Goal: Task Accomplishment & Management: Use online tool/utility

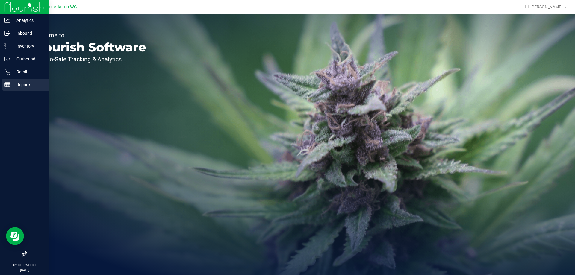
click at [7, 87] on line at bounding box center [7, 85] width 0 height 3
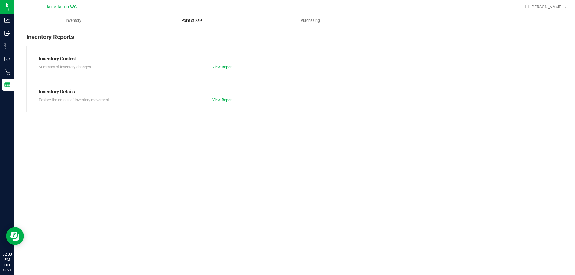
click at [183, 22] on span "Point of Sale" at bounding box center [191, 20] width 37 height 5
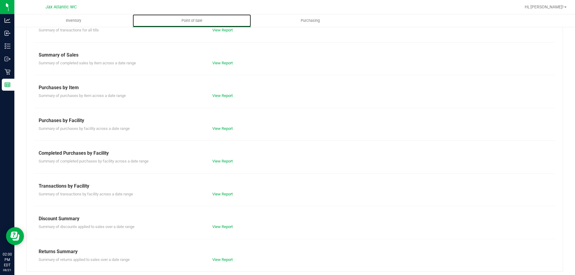
scroll to position [40, 0]
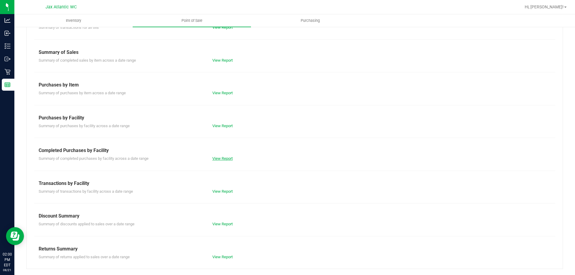
click at [219, 158] on link "View Report" at bounding box center [222, 158] width 20 height 4
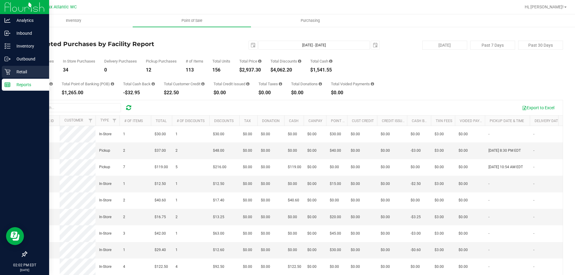
click at [10, 71] on icon at bounding box center [7, 72] width 6 height 6
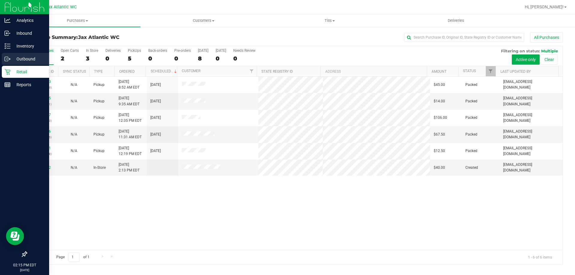
click at [25, 58] on p "Outbound" at bounding box center [28, 58] width 36 height 7
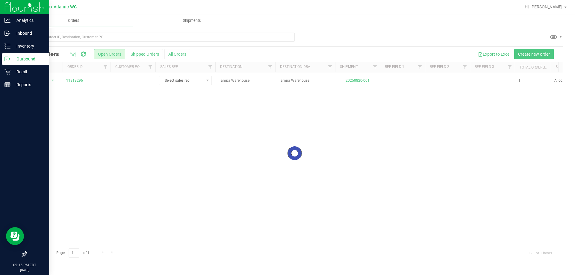
click at [42, 81] on div at bounding box center [295, 153] width 536 height 213
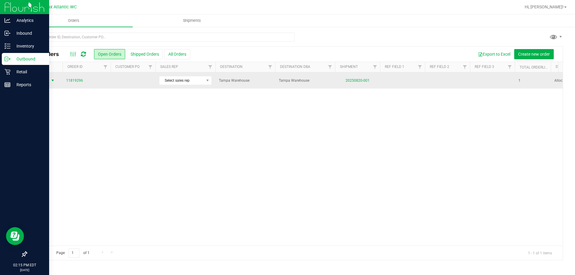
click at [41, 81] on span "Action" at bounding box center [41, 80] width 16 height 8
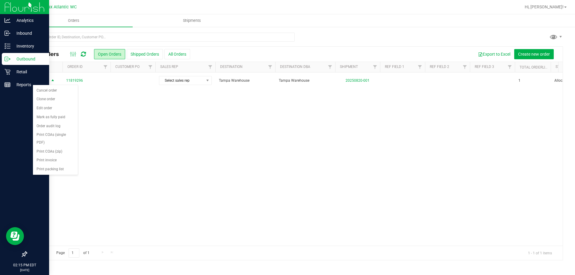
click at [95, 109] on div "Action Action Cancel order Clone order Edit order Mark as fully paid Order audi…" at bounding box center [295, 158] width 536 height 173
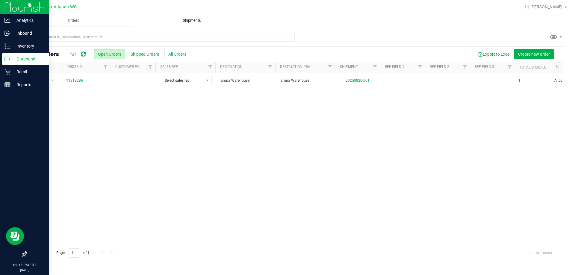
click at [184, 18] on uib-tab-heading "Shipments" at bounding box center [192, 21] width 118 height 12
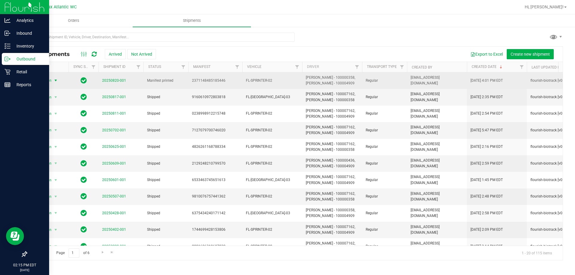
click at [55, 81] on span "select" at bounding box center [55, 80] width 5 height 5
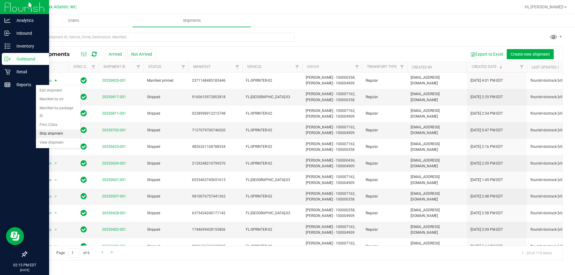
click at [55, 129] on li "Ship shipment" at bounding box center [58, 133] width 45 height 9
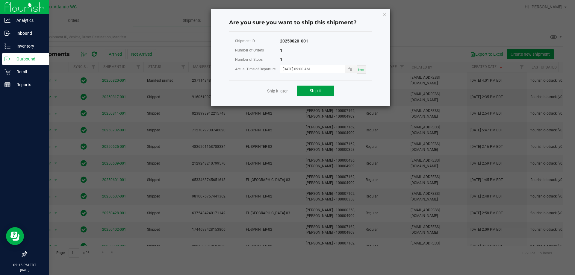
click at [313, 91] on span "Ship it" at bounding box center [314, 90] width 11 height 5
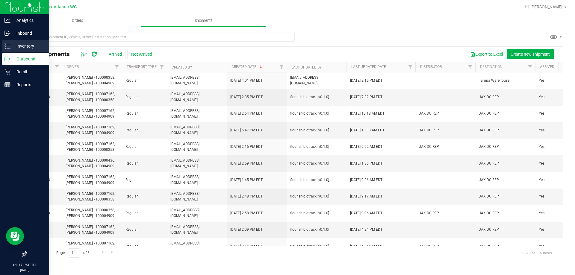
click at [13, 46] on p "Inventory" at bounding box center [28, 45] width 36 height 7
click at [12, 44] on p "Inventory" at bounding box center [28, 45] width 36 height 7
click at [10, 47] on icon at bounding box center [7, 46] width 6 height 6
click at [19, 33] on p "Inbound" at bounding box center [28, 33] width 36 height 7
click at [18, 31] on p "Inbound" at bounding box center [28, 33] width 36 height 7
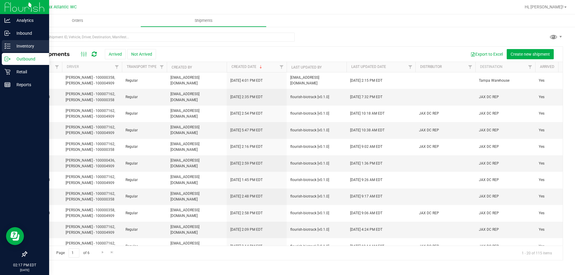
click at [26, 47] on p "Inventory" at bounding box center [28, 45] width 36 height 7
click at [25, 32] on p "Inbound" at bounding box center [28, 33] width 36 height 7
click at [20, 35] on p "Inbound" at bounding box center [28, 33] width 36 height 7
click at [20, 34] on p "Inbound" at bounding box center [28, 33] width 36 height 7
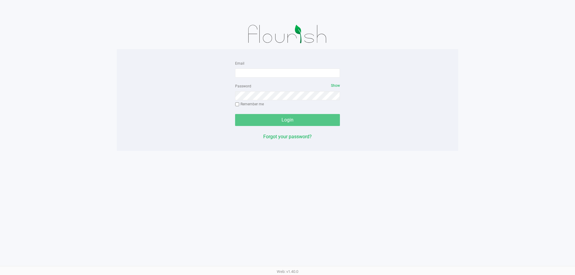
click at [280, 68] on div "Email" at bounding box center [287, 69] width 105 height 18
click at [281, 76] on input "Email" at bounding box center [287, 73] width 105 height 9
type input "[EMAIL_ADDRESS][DOMAIN_NAME]"
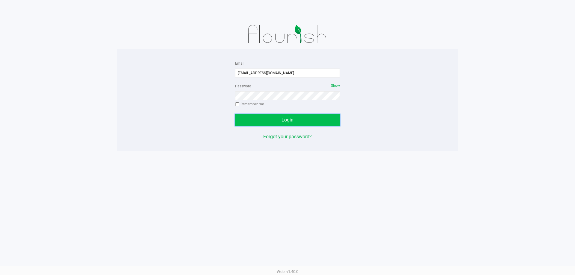
click at [293, 118] on span "Login" at bounding box center [287, 120] width 12 height 6
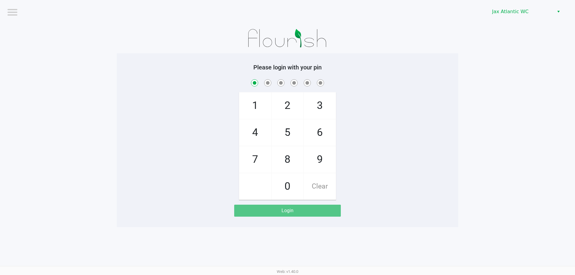
checkbox input "true"
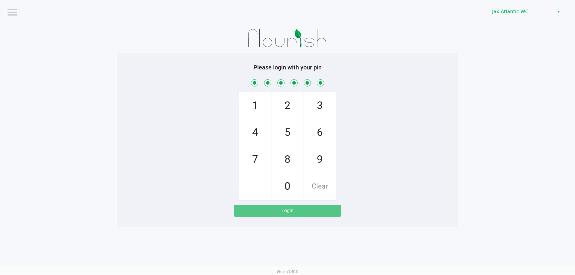
checkbox input "true"
checkbox input "false"
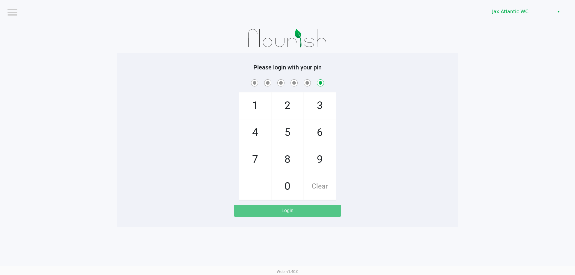
checkbox input "false"
checkbox input "true"
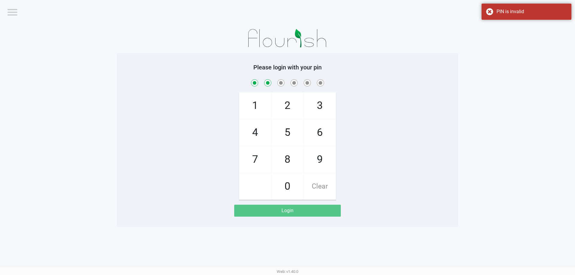
checkbox input "true"
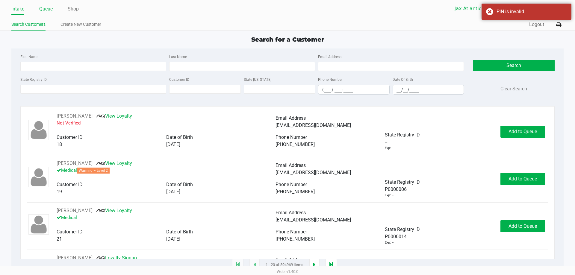
click at [46, 10] on link "Queue" at bounding box center [45, 9] width 13 height 8
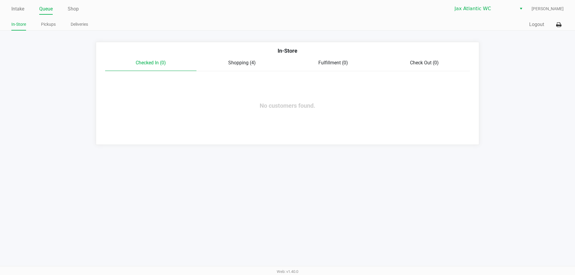
click at [235, 65] on span "Shopping (4)" at bounding box center [242, 63] width 28 height 6
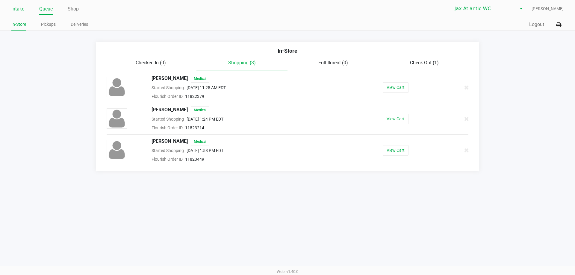
click at [19, 11] on link "Intake" at bounding box center [17, 9] width 13 height 8
